Goal: Task Accomplishment & Management: Manage account settings

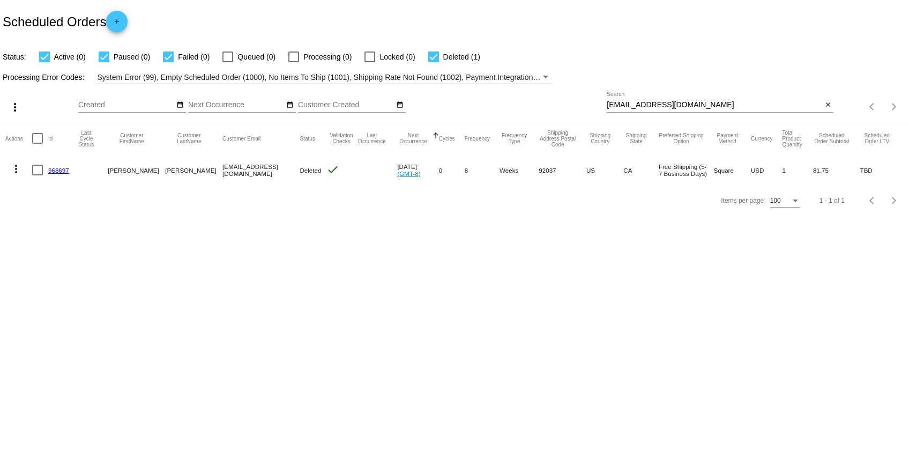
click at [624, 105] on input "[EMAIL_ADDRESS][DOMAIN_NAME]" at bounding box center [714, 105] width 215 height 9
paste input "tburch@hvc.rr"
type input "[EMAIL_ADDRESS][DOMAIN_NAME]"
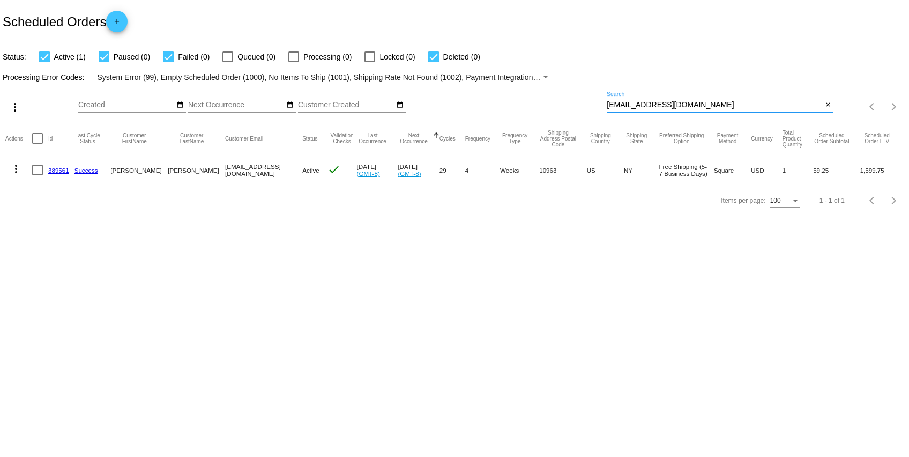
click at [11, 170] on mat-icon "more_vert" at bounding box center [16, 168] width 13 height 13
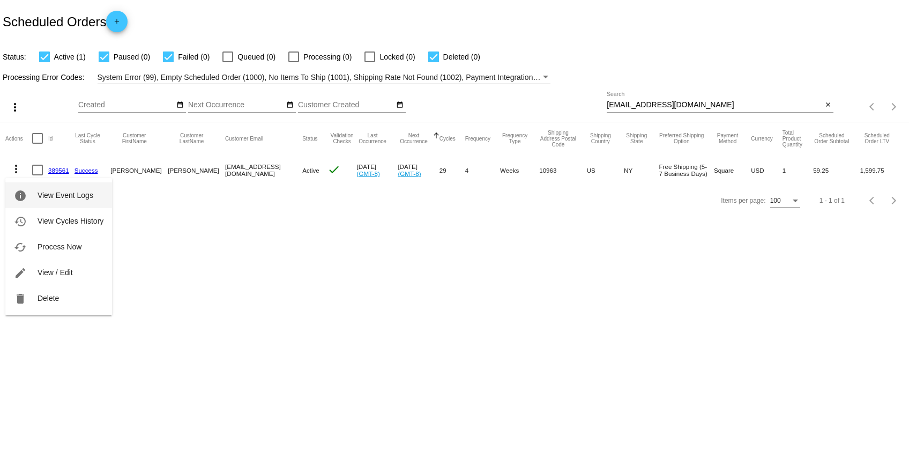
click at [20, 191] on mat-icon "info" at bounding box center [20, 195] width 13 height 13
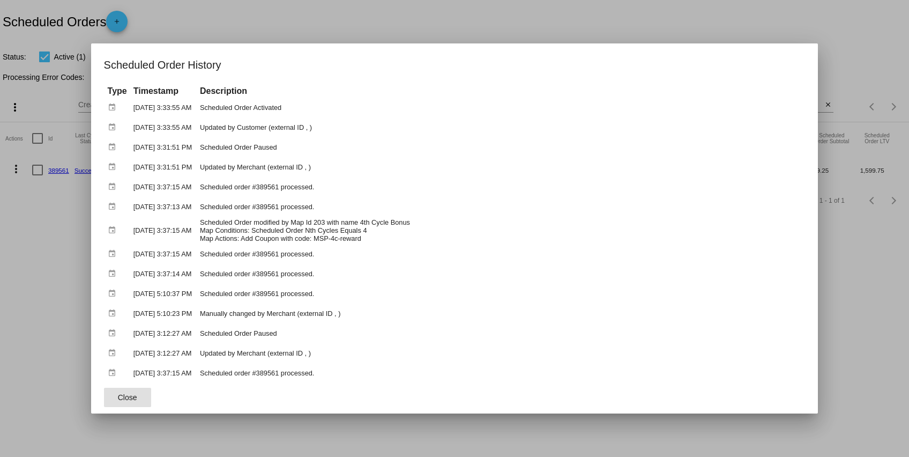
click at [37, 240] on div at bounding box center [454, 228] width 909 height 457
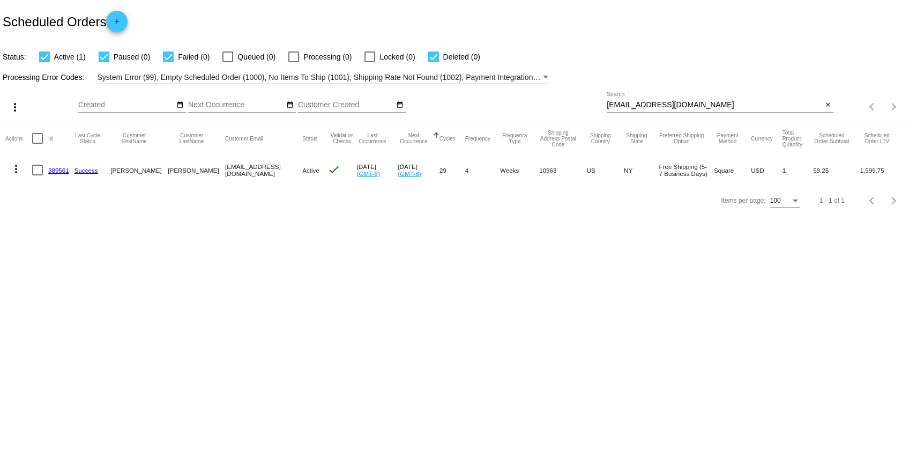
click at [58, 169] on link "389561" at bounding box center [58, 170] width 21 height 7
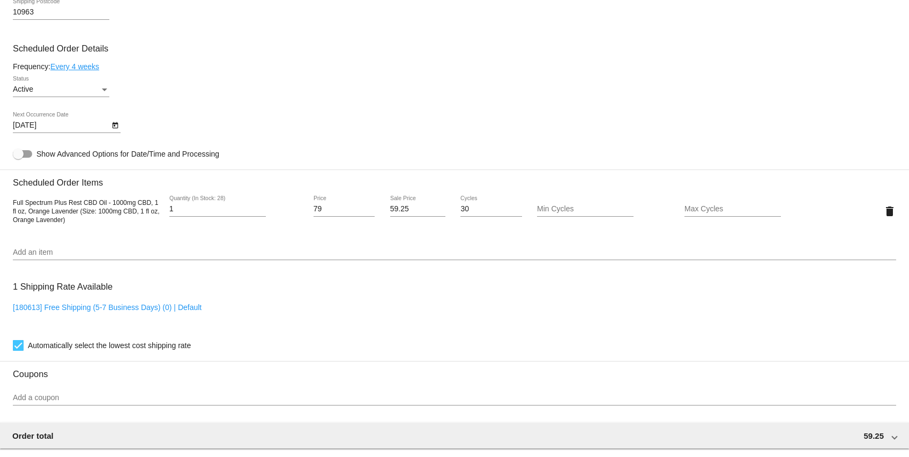
scroll to position [525, 0]
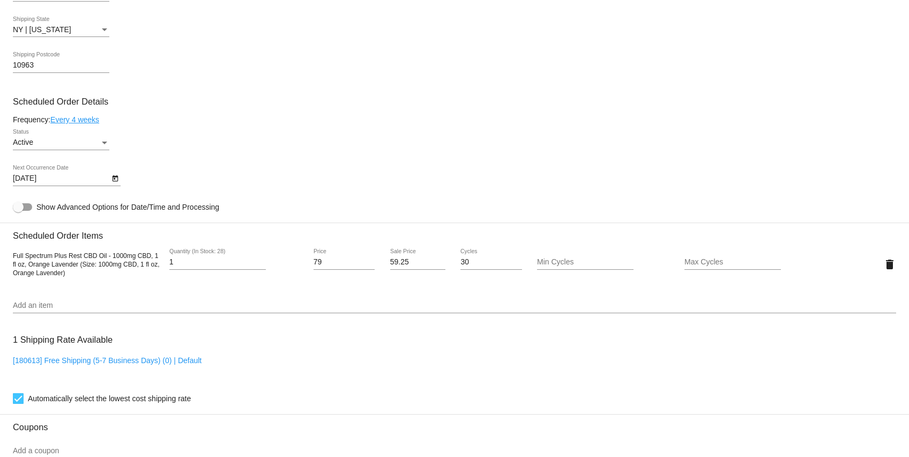
click at [184, 310] on input "Add an item" at bounding box center [454, 305] width 883 height 9
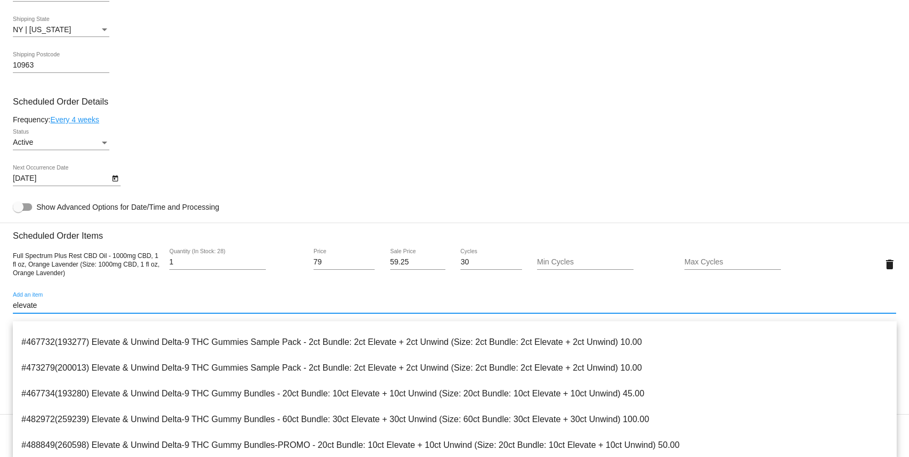
scroll to position [224, 0]
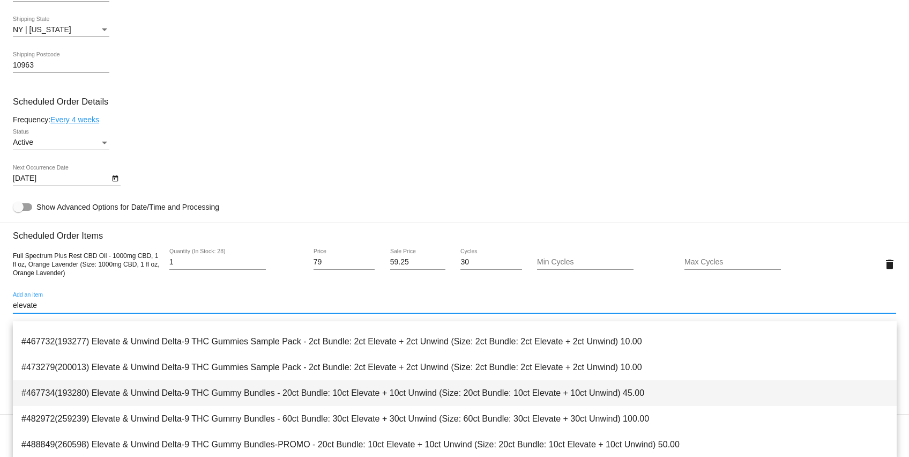
type input "elevate"
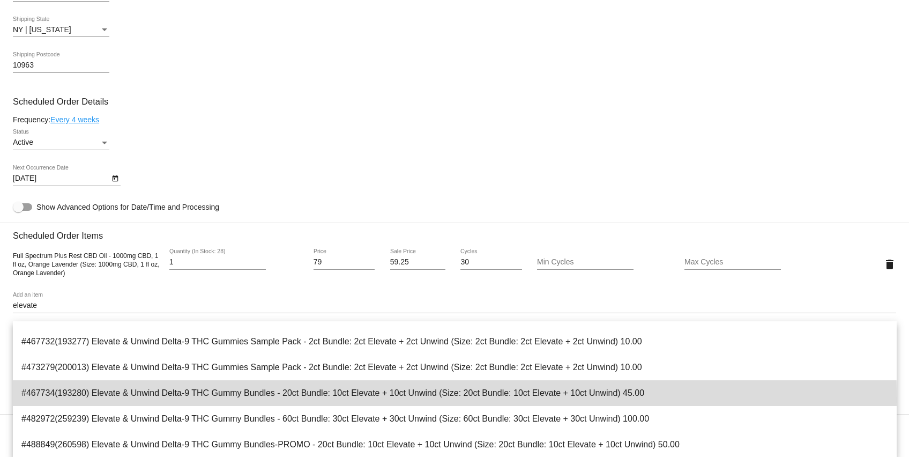
click at [124, 398] on span "#467734(193280) Elevate & Unwind Delta-9 THC Gummy Bundles - 20ct Bundle: 10ct …" at bounding box center [454, 393] width 867 height 26
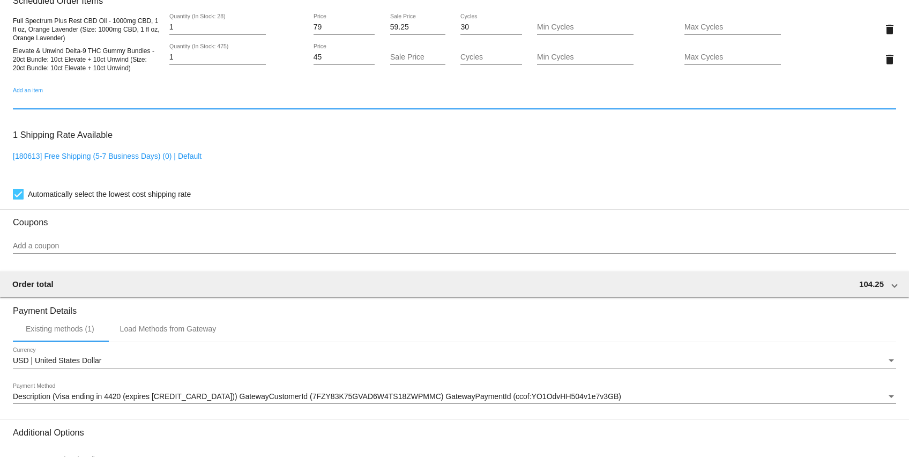
scroll to position [762, 0]
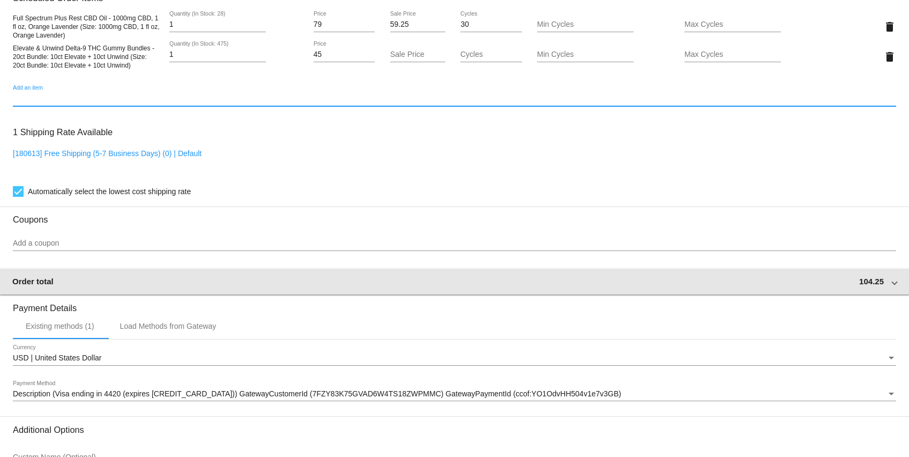
click at [861, 283] on mat-expansion-panel-header "Order total 104.25" at bounding box center [454, 282] width 910 height 26
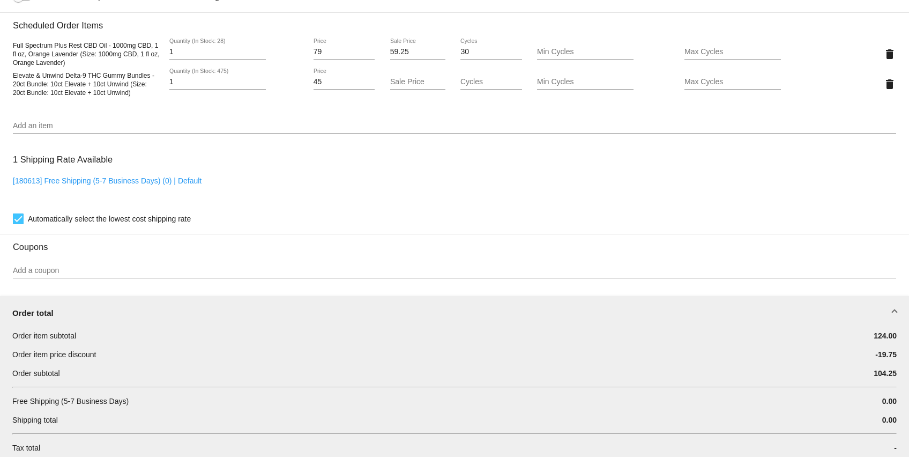
scroll to position [716, 0]
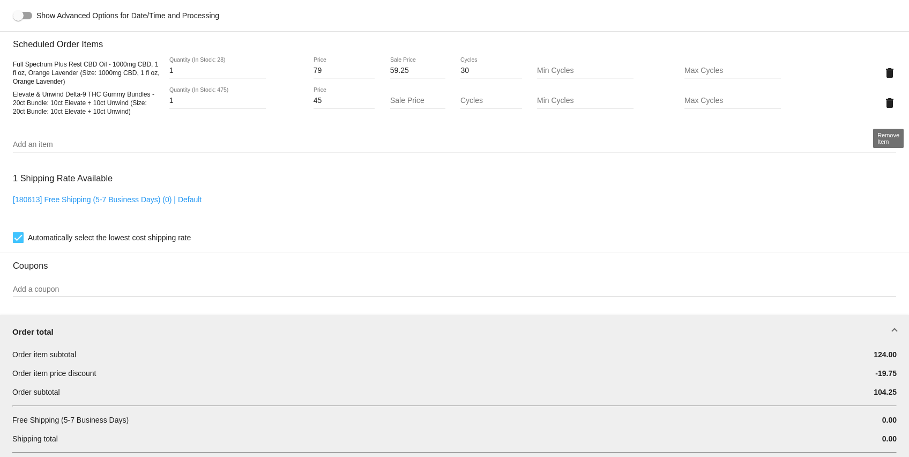
click at [890, 109] on mat-icon "delete" at bounding box center [889, 102] width 13 height 13
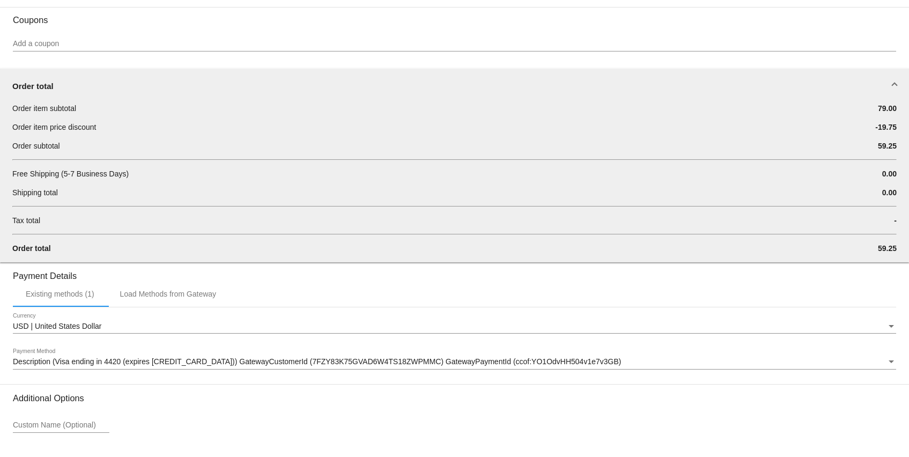
scroll to position [1019, 0]
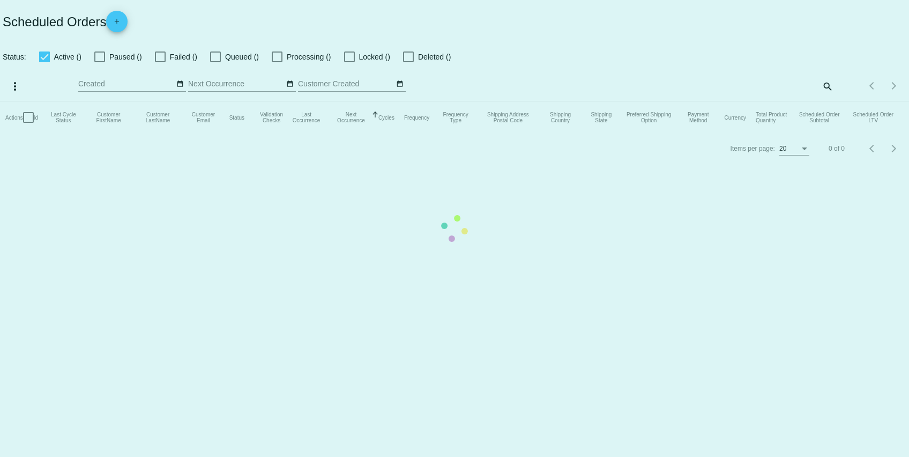
checkbox input "true"
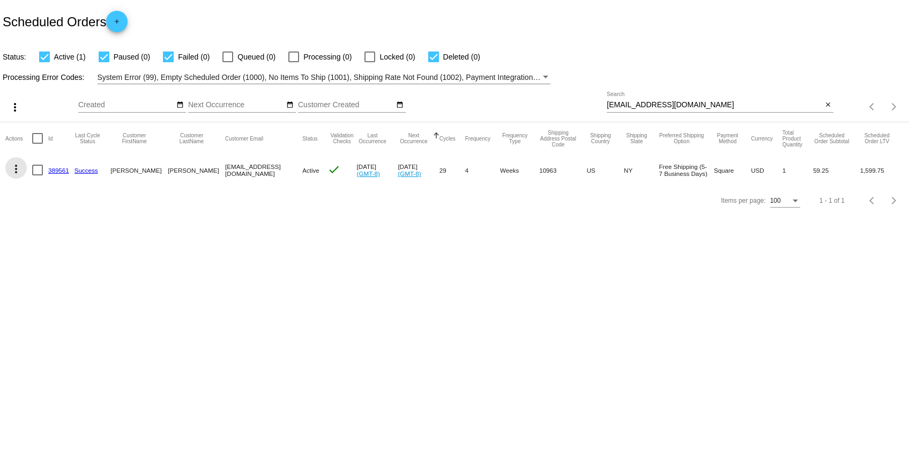
click at [16, 165] on mat-icon "more_vert" at bounding box center [16, 168] width 13 height 13
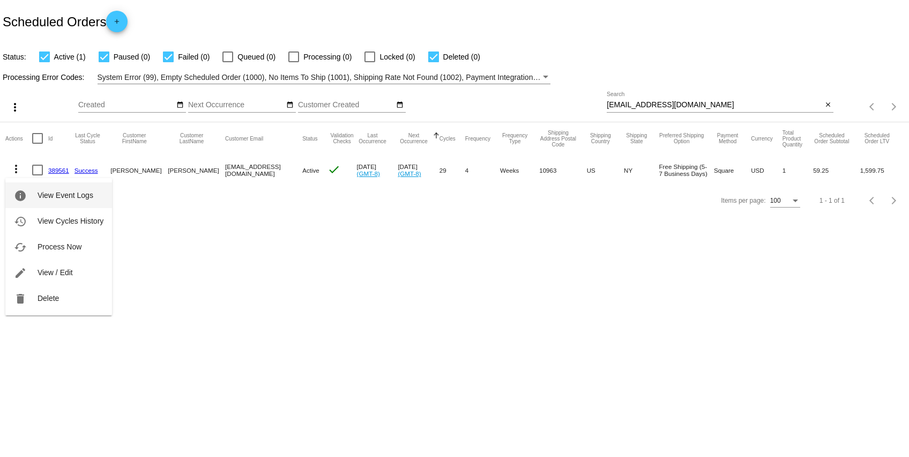
click at [70, 197] on span "View Event Logs" at bounding box center [66, 195] width 56 height 9
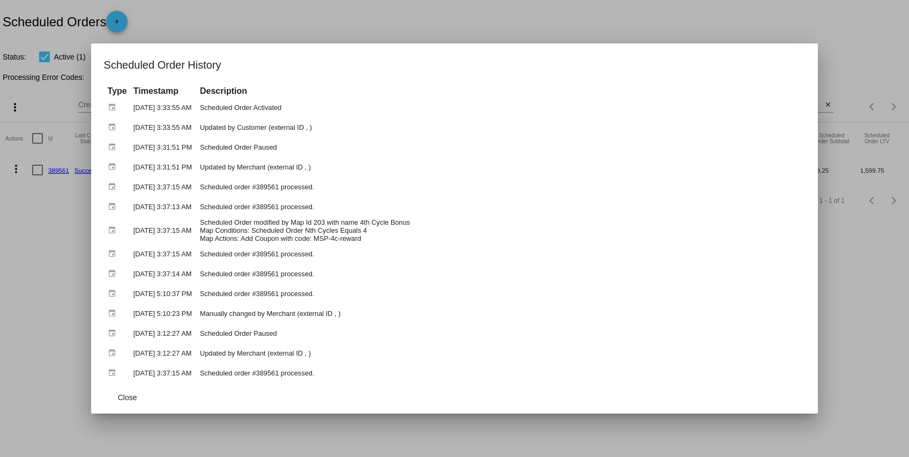
click at [199, 33] on div at bounding box center [454, 228] width 909 height 457
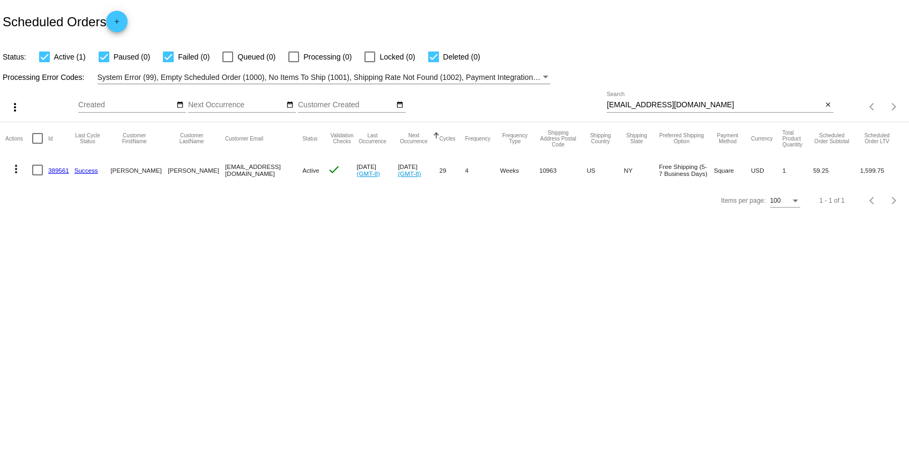
click at [610, 102] on input "[EMAIL_ADDRESS][DOMAIN_NAME]" at bounding box center [714, 105] width 215 height 9
paste input "982359"
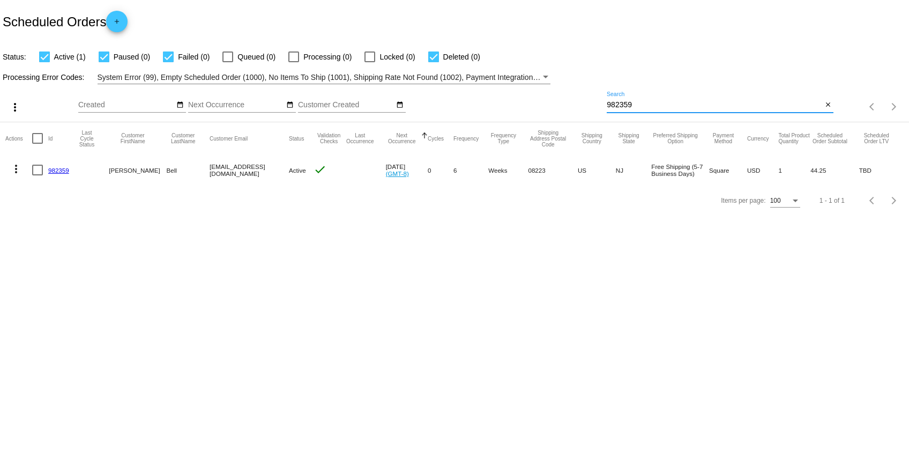
type input "982359"
click at [13, 169] on mat-icon "more_vert" at bounding box center [16, 168] width 13 height 13
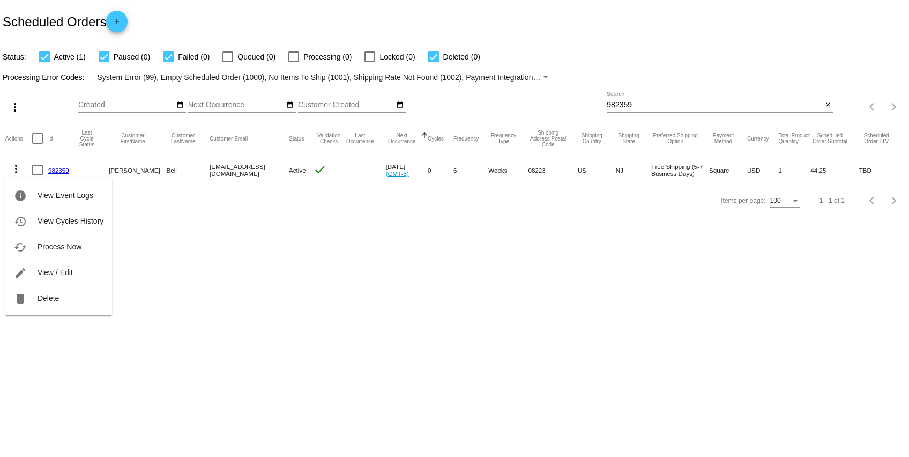
click at [215, 255] on div at bounding box center [454, 228] width 909 height 457
click at [63, 168] on link "982359" at bounding box center [58, 170] width 21 height 7
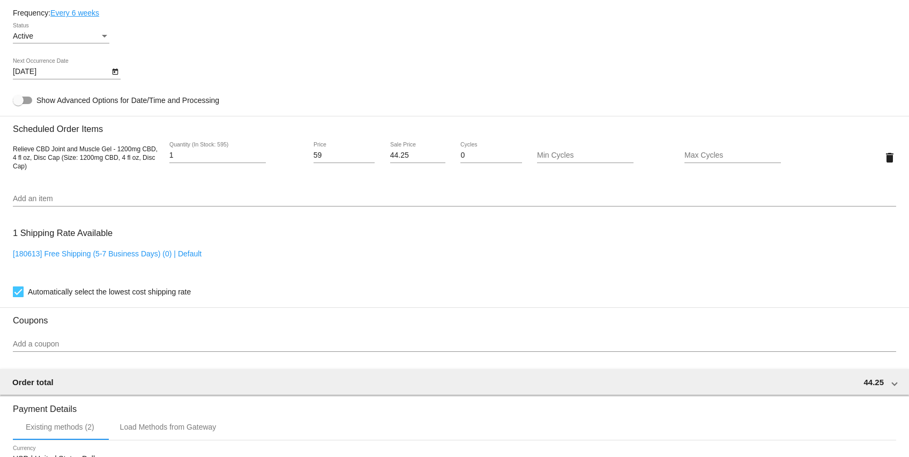
scroll to position [415, 0]
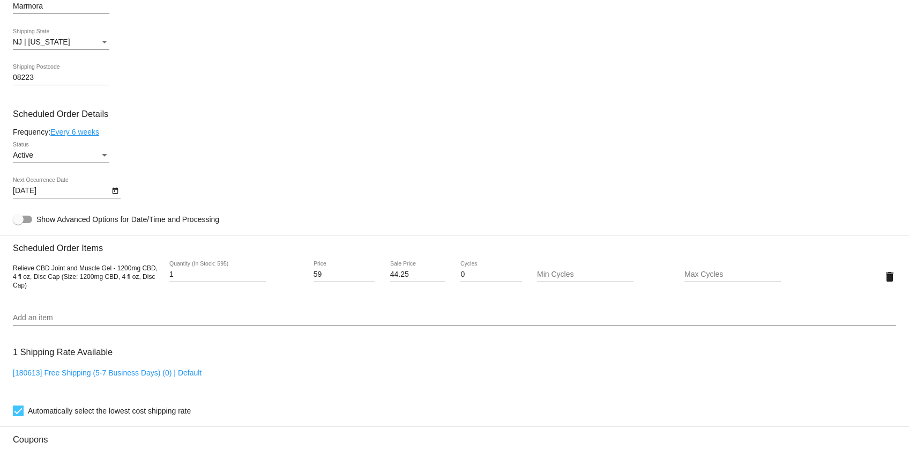
click at [107, 160] on div "Status" at bounding box center [105, 155] width 10 height 9
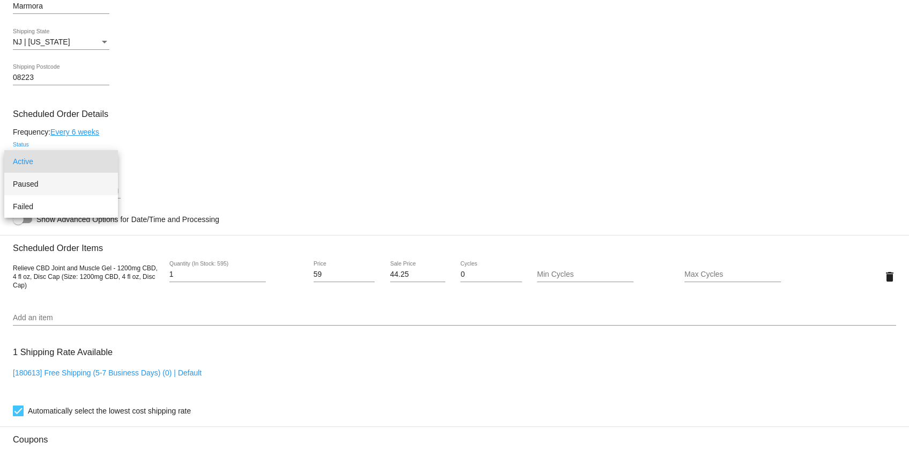
click at [88, 187] on span "Paused" at bounding box center [61, 184] width 96 height 23
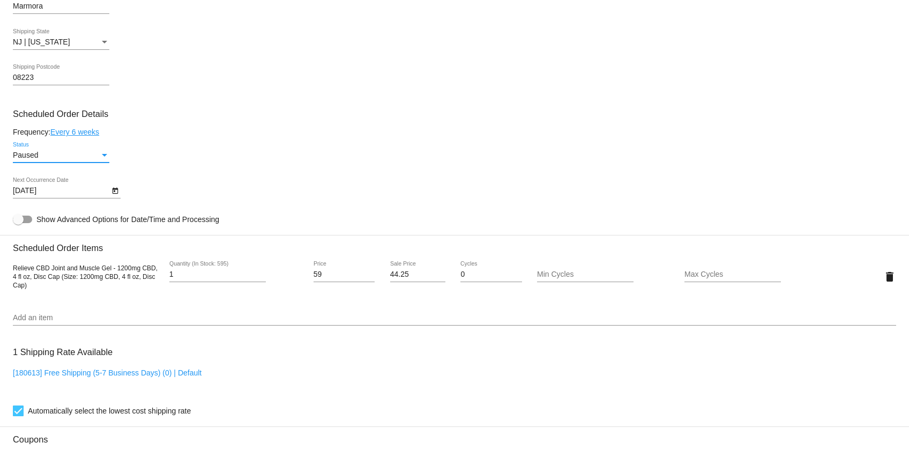
scroll to position [756, 0]
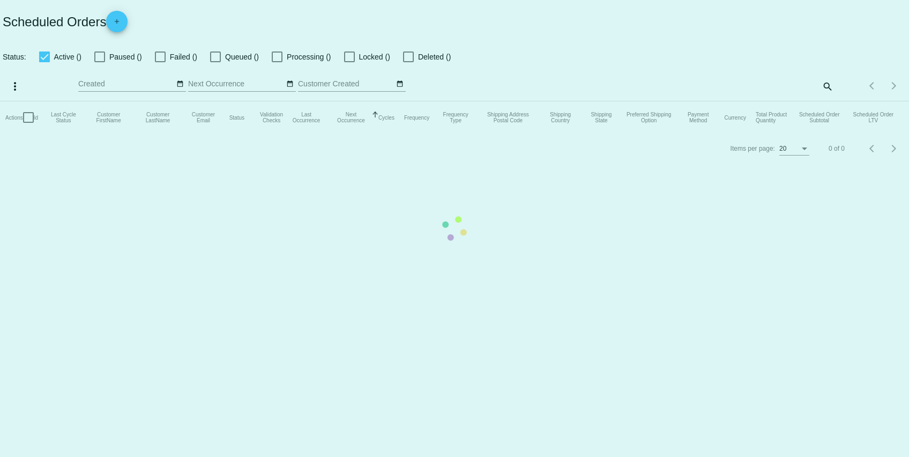
checkbox input "true"
